Goal: Information Seeking & Learning: Learn about a topic

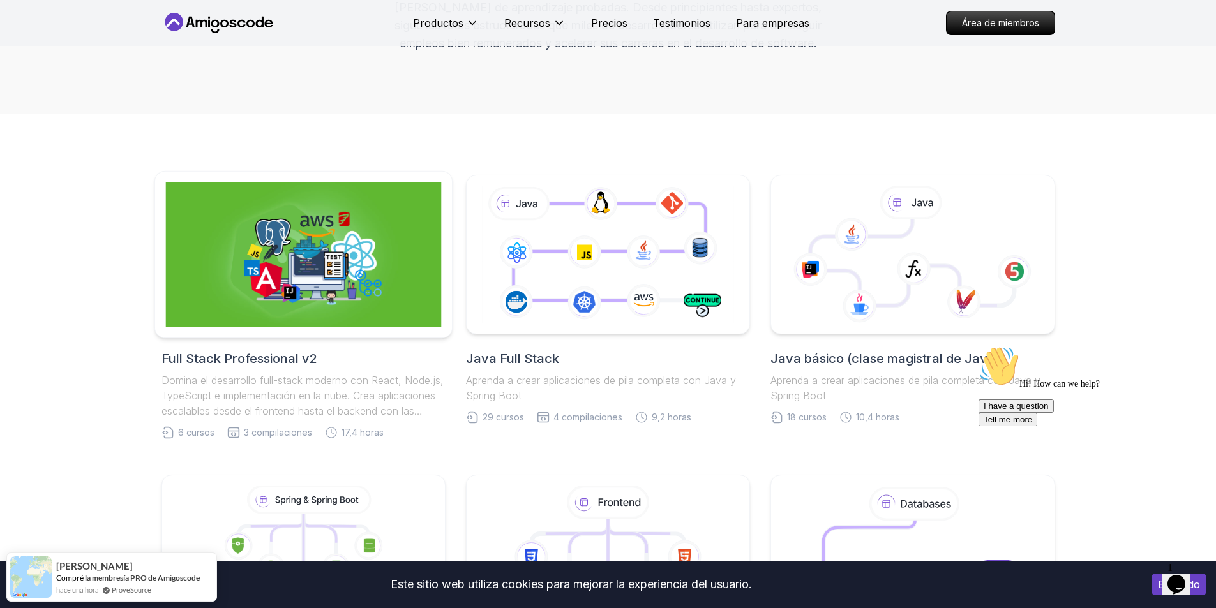
scroll to position [319, 0]
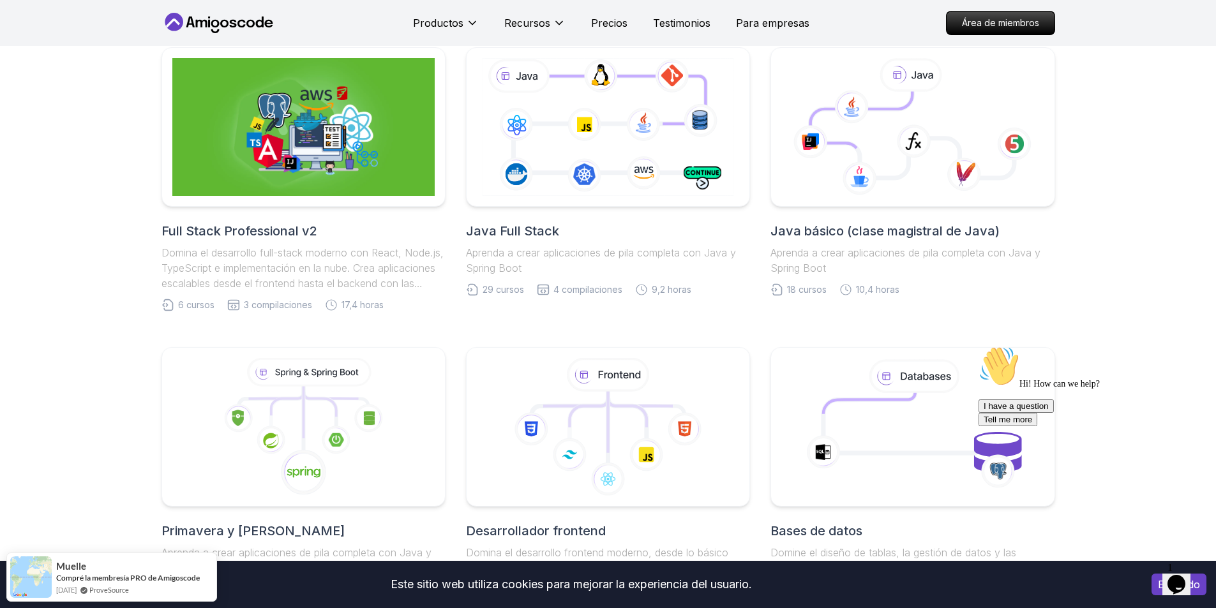
scroll to position [447, 0]
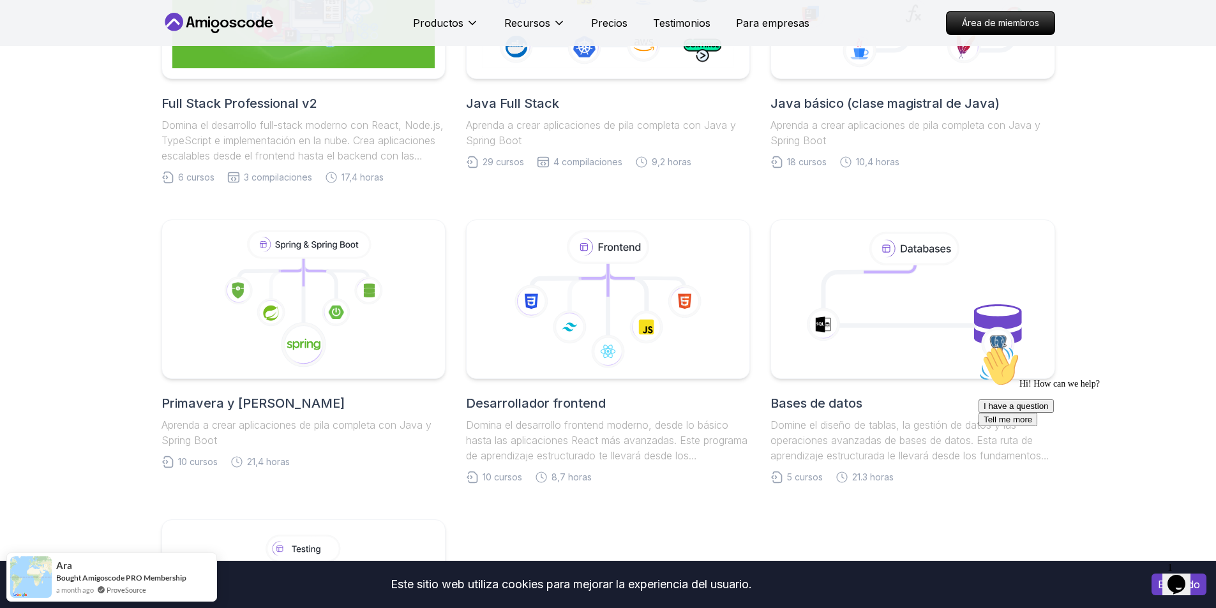
click at [316, 401] on font "Primavera y [PERSON_NAME]" at bounding box center [253, 403] width 183 height 15
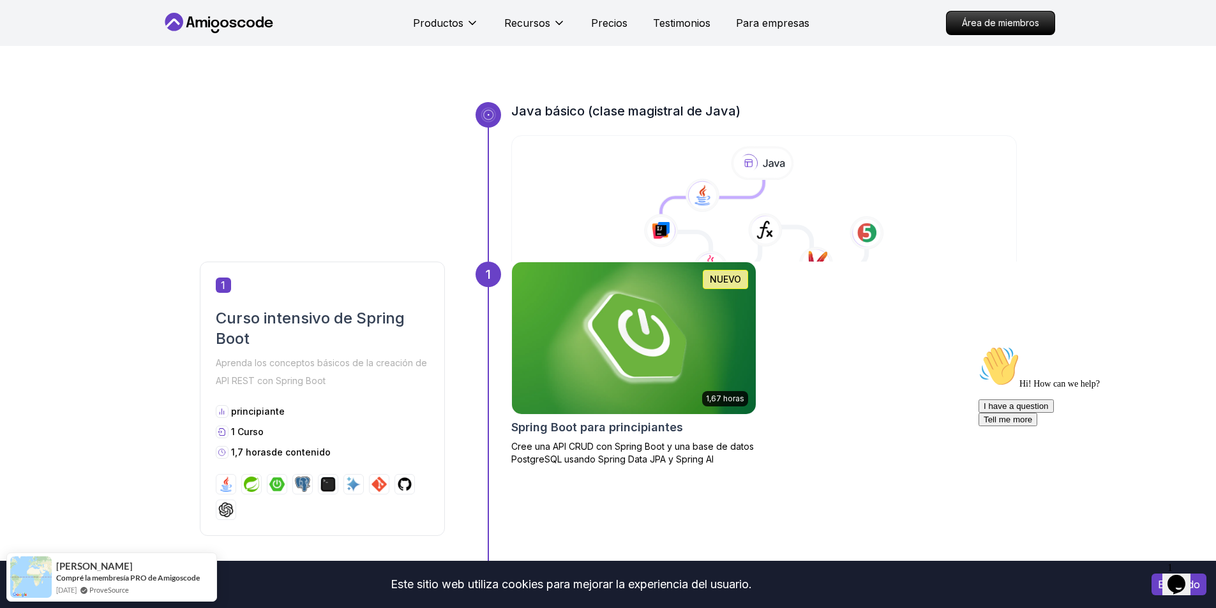
scroll to position [447, 0]
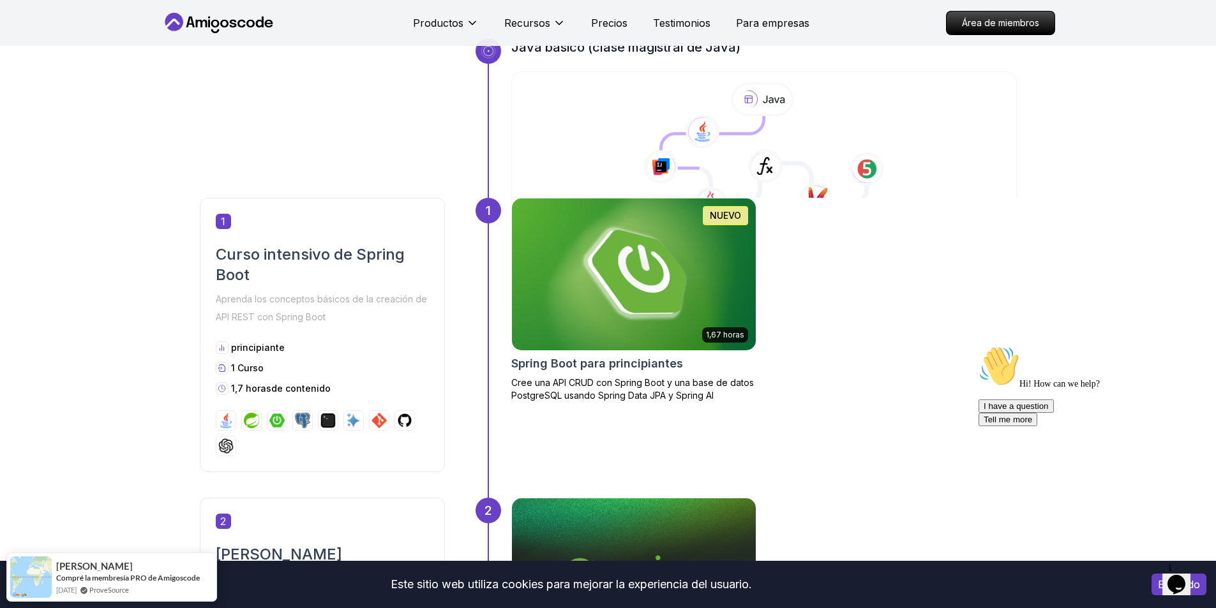
click at [716, 275] on img at bounding box center [634, 275] width 256 height 160
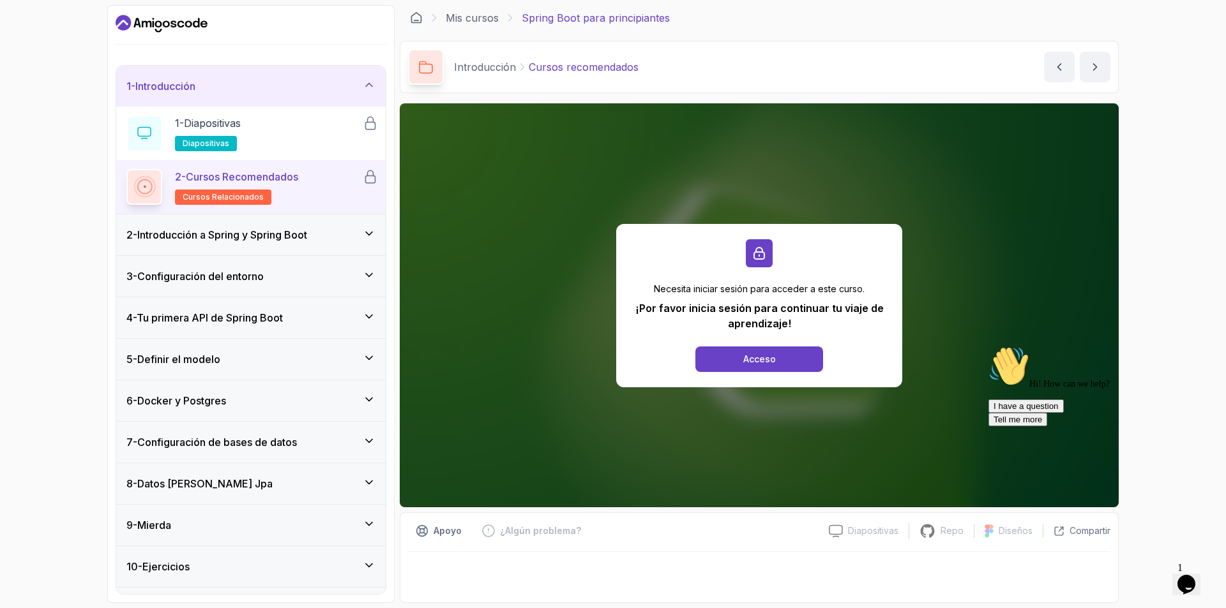
scroll to position [76, 0]
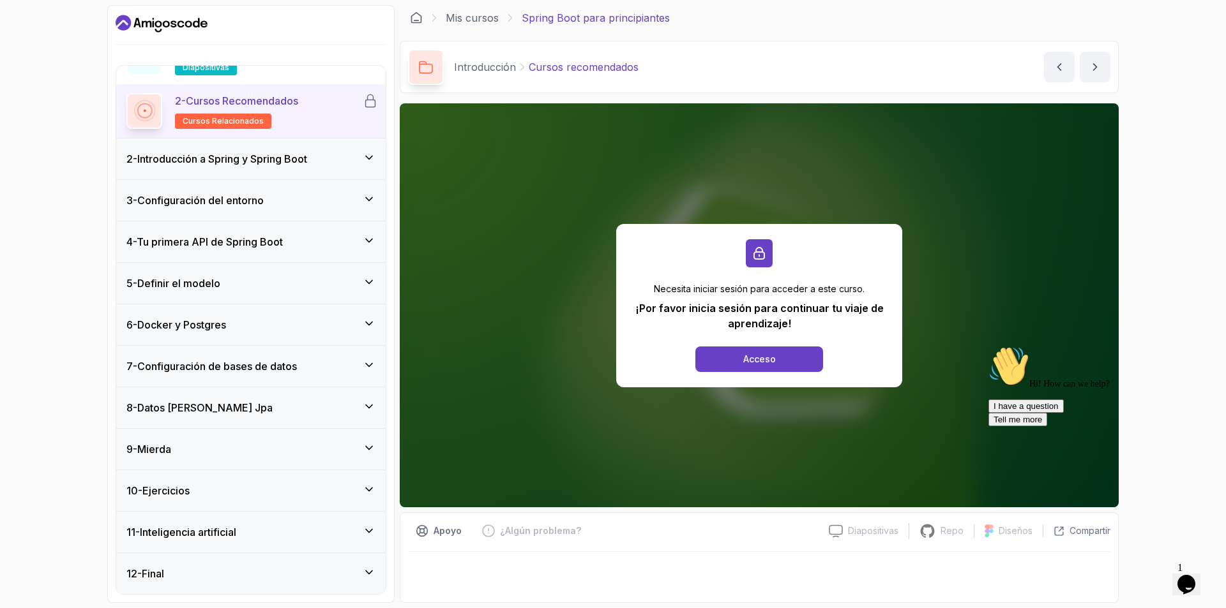
click at [318, 444] on div "9 - [GEOGRAPHIC_DATA]" at bounding box center [250, 449] width 249 height 15
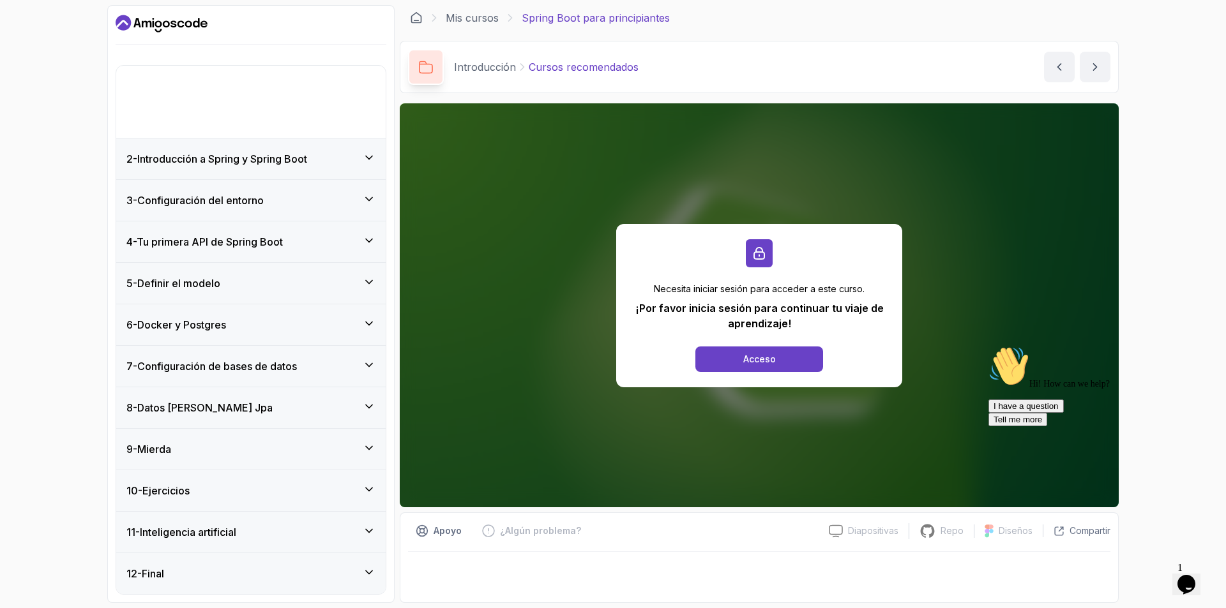
scroll to position [0, 0]
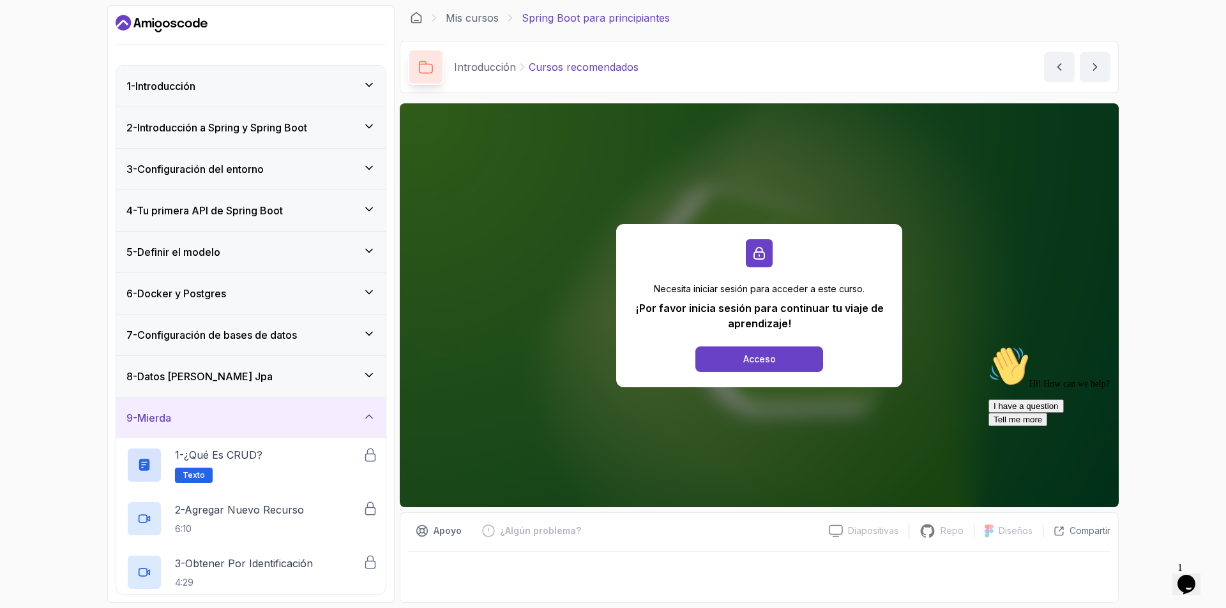
click at [326, 416] on div "9 - [GEOGRAPHIC_DATA]" at bounding box center [250, 418] width 249 height 15
